Goal: Task Accomplishment & Management: Complete application form

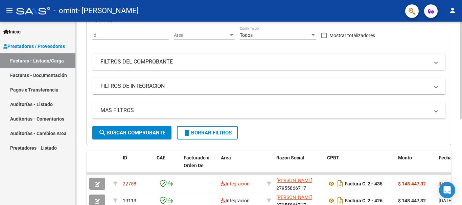
scroll to position [87, 0]
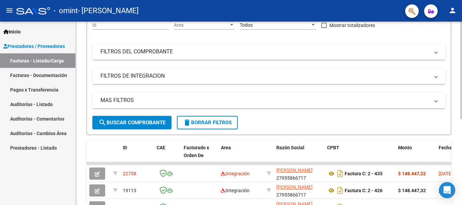
click at [460, 119] on div "Video tutorial PRESTADORES -> Listado de CPBTs Emitidos por Prestadores / Prove…" at bounding box center [270, 104] width 388 height 339
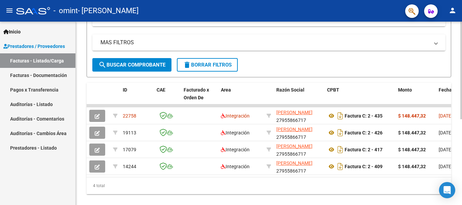
scroll to position [145, 0]
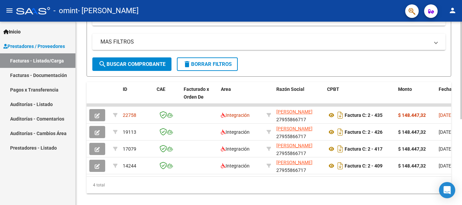
click at [462, 126] on div at bounding box center [461, 151] width 2 height 98
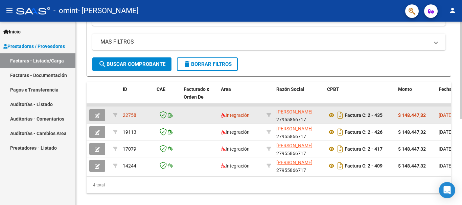
click at [100, 116] on button "button" at bounding box center [97, 115] width 16 height 12
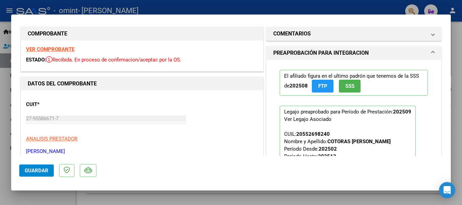
scroll to position [0, 0]
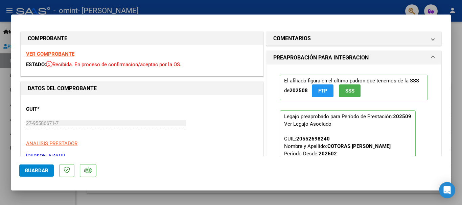
click at [369, 9] on div at bounding box center [231, 102] width 462 height 205
type input "$ 0,00"
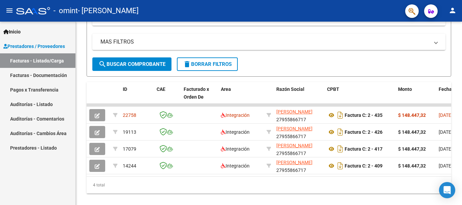
scroll to position [145, 0]
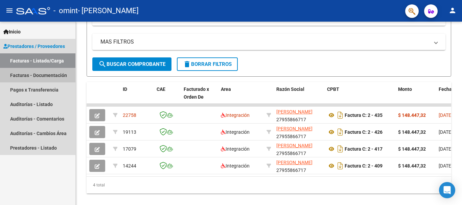
click at [42, 77] on link "Facturas - Documentación" at bounding box center [37, 75] width 75 height 15
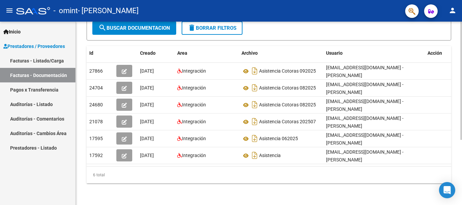
scroll to position [86, 0]
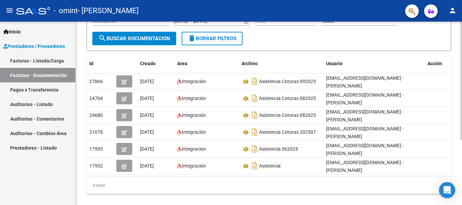
click at [462, 150] on div at bounding box center [461, 139] width 2 height 118
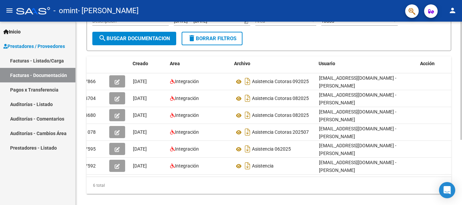
scroll to position [0, 7]
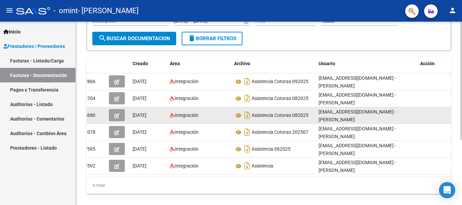
click at [111, 116] on button "button" at bounding box center [117, 115] width 16 height 12
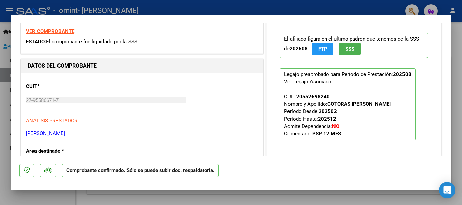
scroll to position [115, 0]
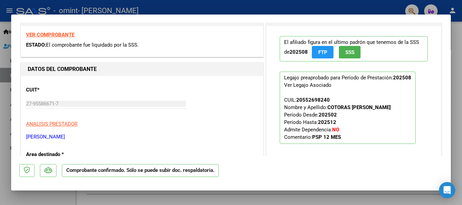
click at [341, 6] on div at bounding box center [231, 102] width 462 height 205
type input "$ 0,00"
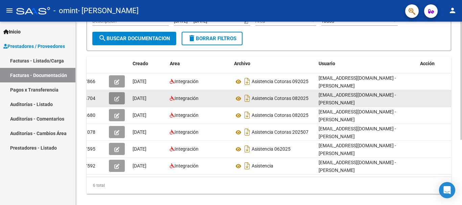
click at [120, 97] on button "button" at bounding box center [117, 98] width 16 height 12
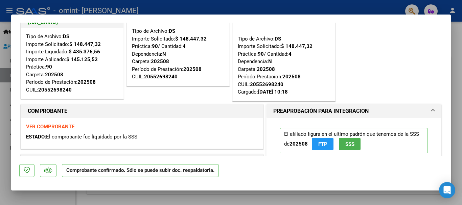
scroll to position [33, 0]
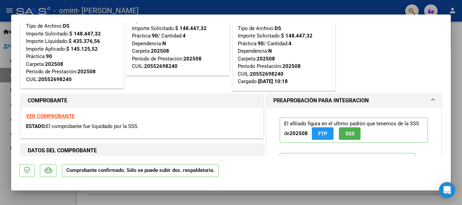
click at [373, 8] on div at bounding box center [231, 102] width 462 height 205
type input "$ 0,00"
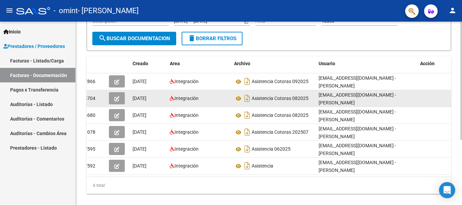
click at [132, 103] on datatable-body-cell "[DATE]" at bounding box center [148, 98] width 37 height 17
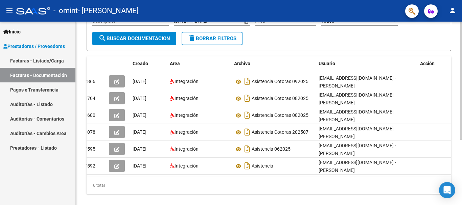
click at [82, 113] on div "PRESTADORES -> Comprobantes - Documentación Respaldatoria cloud_download Export…" at bounding box center [269, 76] width 386 height 280
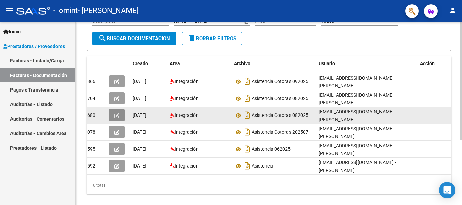
click at [115, 116] on icon "button" at bounding box center [116, 115] width 5 height 5
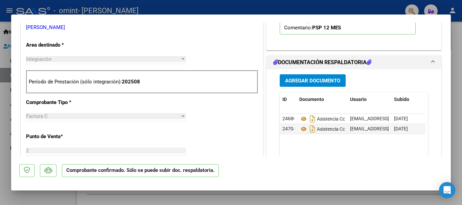
scroll to position [226, 0]
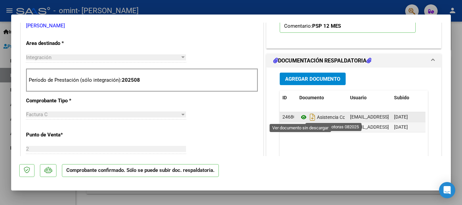
click at [300, 119] on icon at bounding box center [303, 117] width 9 height 8
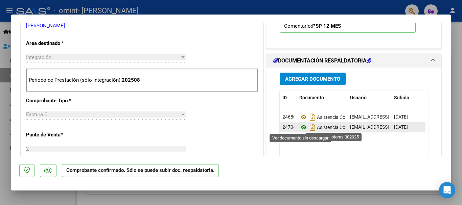
click at [301, 129] on icon at bounding box center [303, 127] width 9 height 8
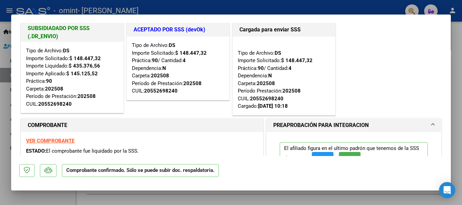
scroll to position [0, 0]
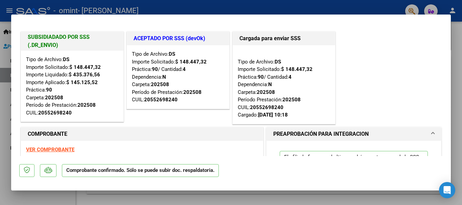
click at [320, 6] on div at bounding box center [231, 102] width 462 height 205
type input "$ 0,00"
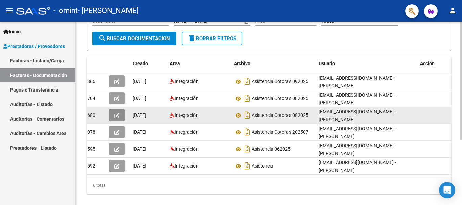
click at [114, 115] on button "button" at bounding box center [117, 115] width 16 height 12
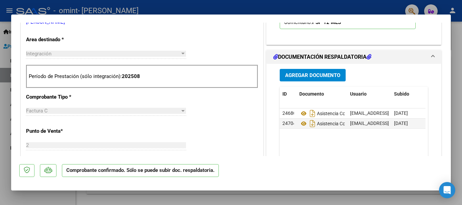
scroll to position [237, 0]
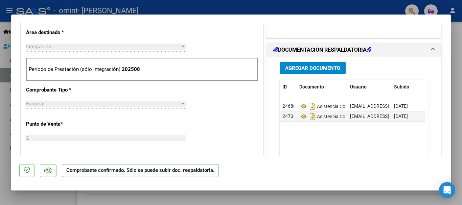
click at [322, 6] on div at bounding box center [231, 102] width 462 height 205
type input "$ 0,00"
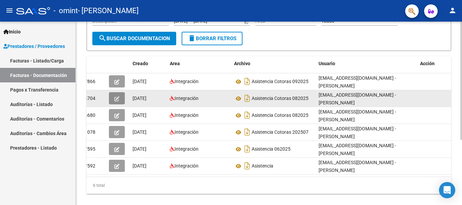
click at [114, 98] on button "button" at bounding box center [117, 98] width 16 height 12
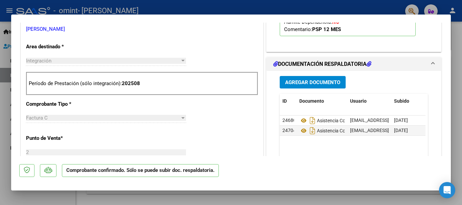
scroll to position [226, 0]
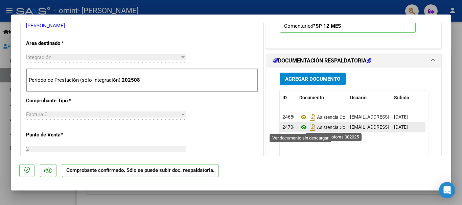
click at [299, 126] on icon at bounding box center [303, 127] width 9 height 8
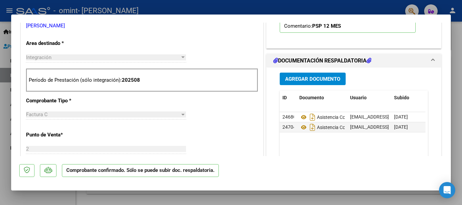
click at [253, 9] on div at bounding box center [231, 102] width 462 height 205
type input "$ 0,00"
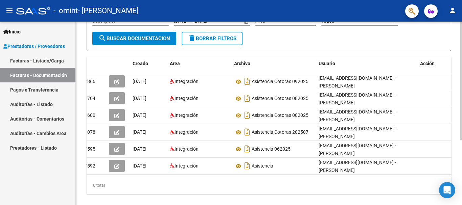
scroll to position [0, 0]
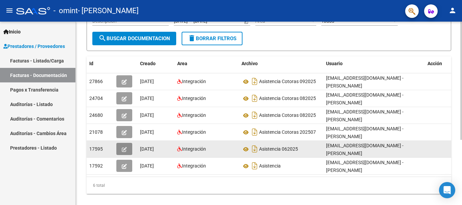
click at [126, 152] on span "button" at bounding box center [124, 149] width 5 height 6
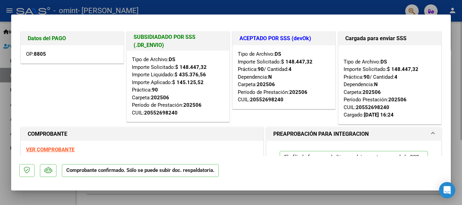
click at [126, 152] on div "VER COMPROBANTE ESTADO: El comprobante fue liquidado por la SSS." at bounding box center [142, 156] width 242 height 31
click at [255, 8] on div at bounding box center [231, 102] width 462 height 205
type input "$ 0,00"
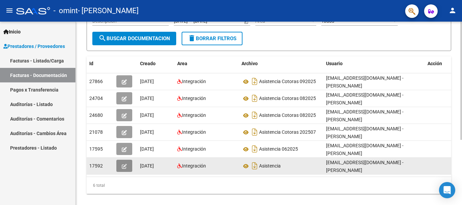
click at [126, 167] on icon "button" at bounding box center [124, 166] width 5 height 5
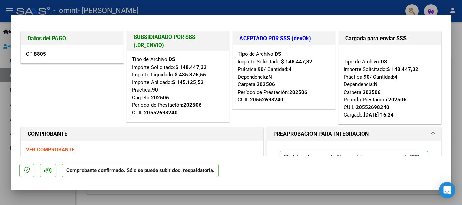
click at [330, 7] on div at bounding box center [231, 102] width 462 height 205
type input "$ 0,00"
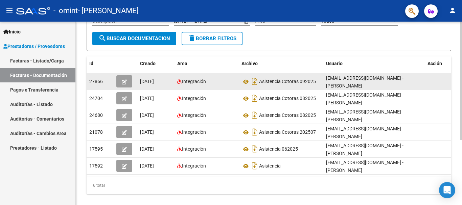
click at [93, 83] on span "27866" at bounding box center [96, 81] width 14 height 5
click at [131, 82] on button "button" at bounding box center [124, 81] width 16 height 12
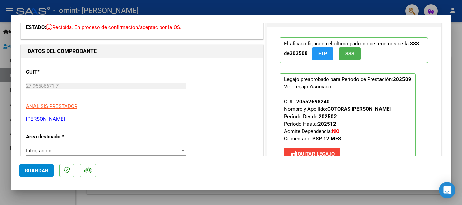
scroll to position [42, 0]
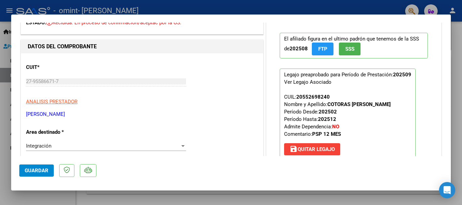
click at [241, 11] on div at bounding box center [231, 102] width 462 height 205
click at [241, 11] on div "- omint - [PERSON_NAME]" at bounding box center [208, 10] width 384 height 15
